Goal: Navigation & Orientation: Find specific page/section

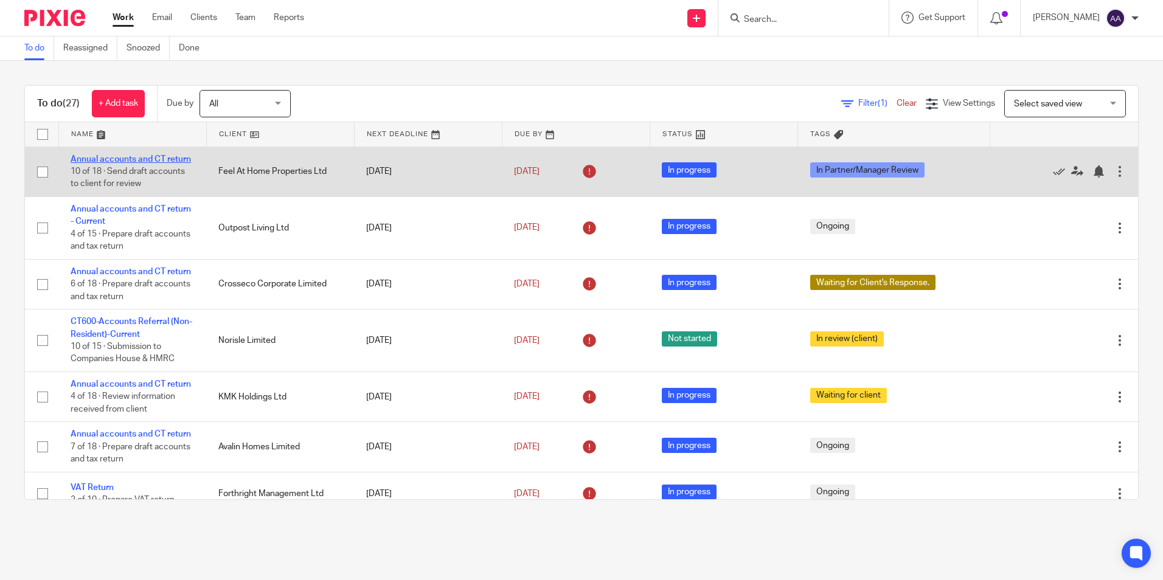
click at [85, 159] on link "Annual accounts and CT return" at bounding box center [131, 159] width 120 height 9
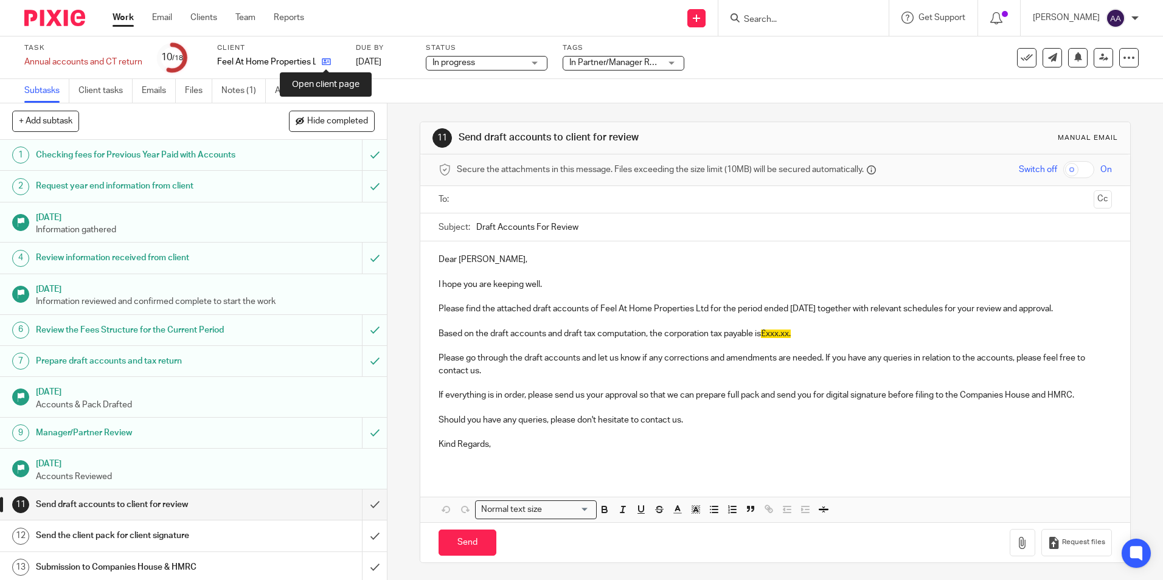
click at [329, 59] on icon at bounding box center [326, 61] width 9 height 9
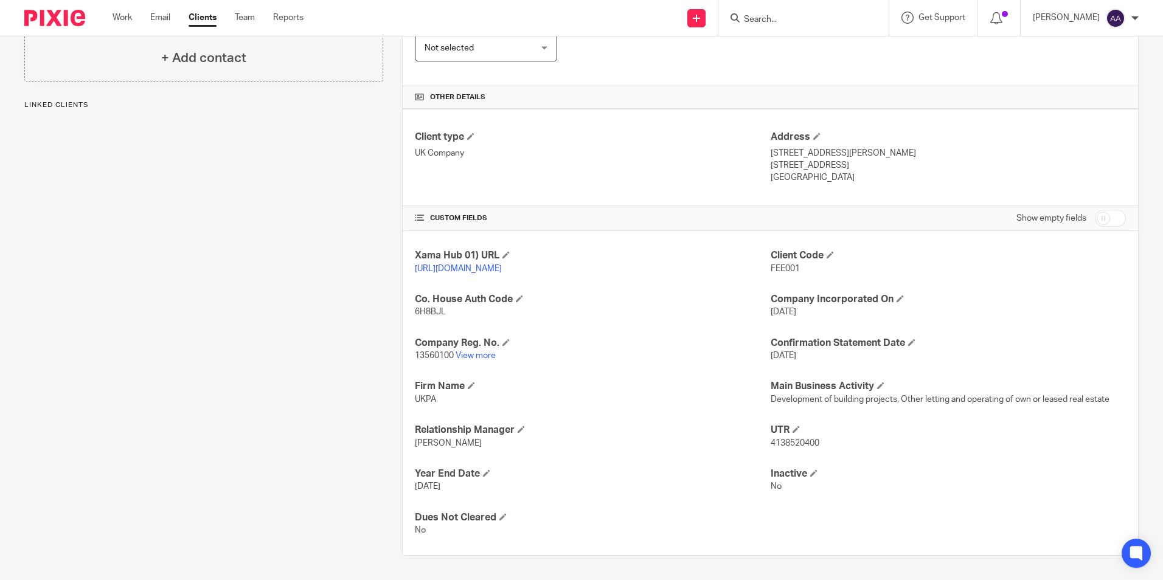
scroll to position [243, 0]
click at [468, 360] on link "View more" at bounding box center [475, 355] width 40 height 9
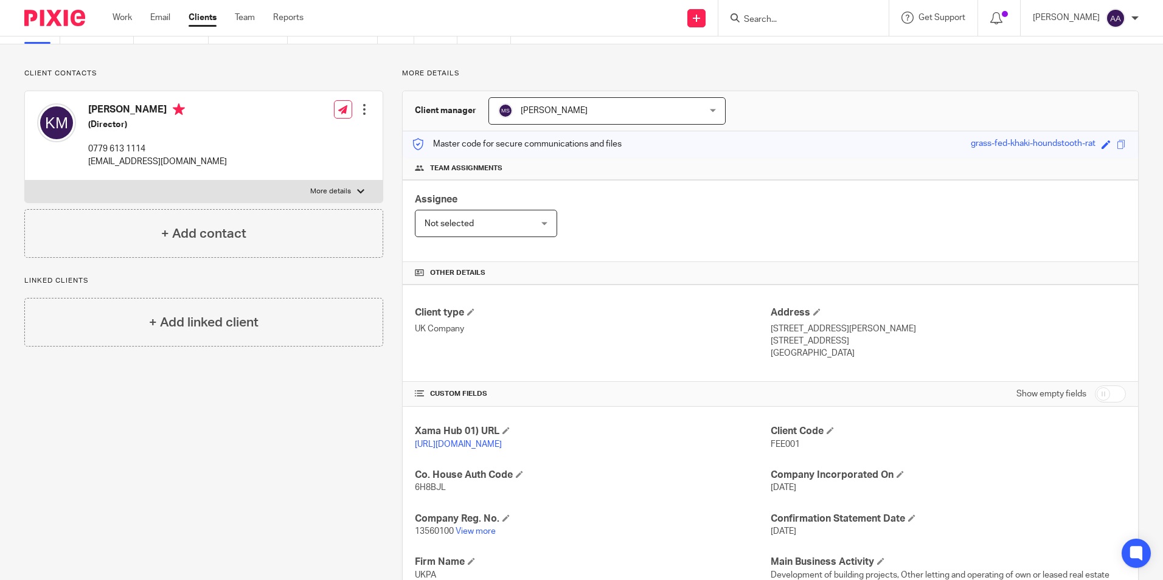
scroll to position [0, 0]
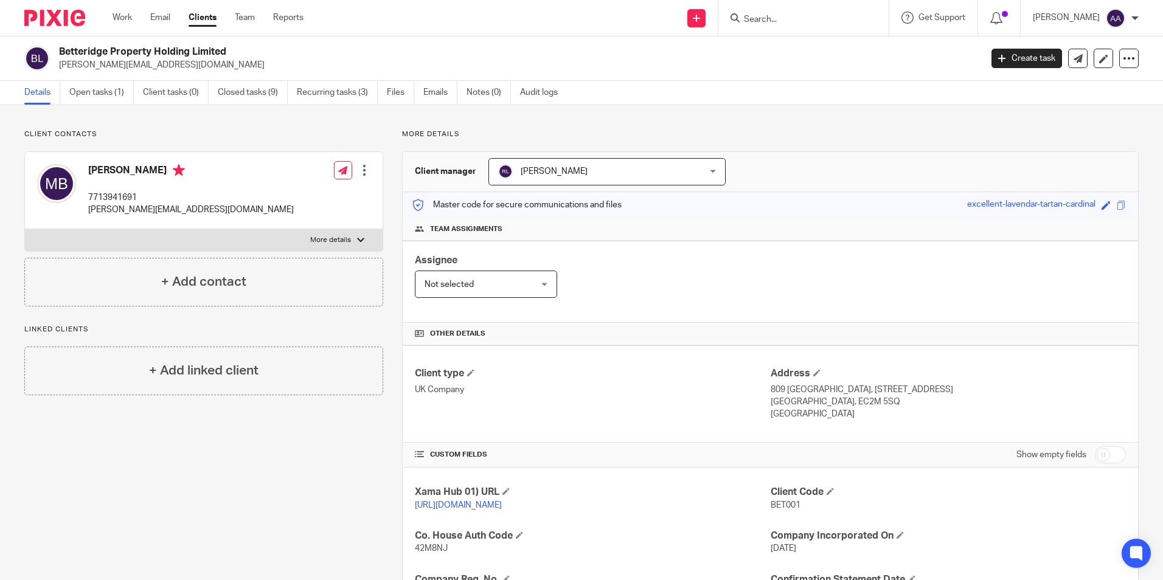
click at [60, 11] on img at bounding box center [54, 18] width 61 height 16
